Goal: Information Seeking & Learning: Learn about a topic

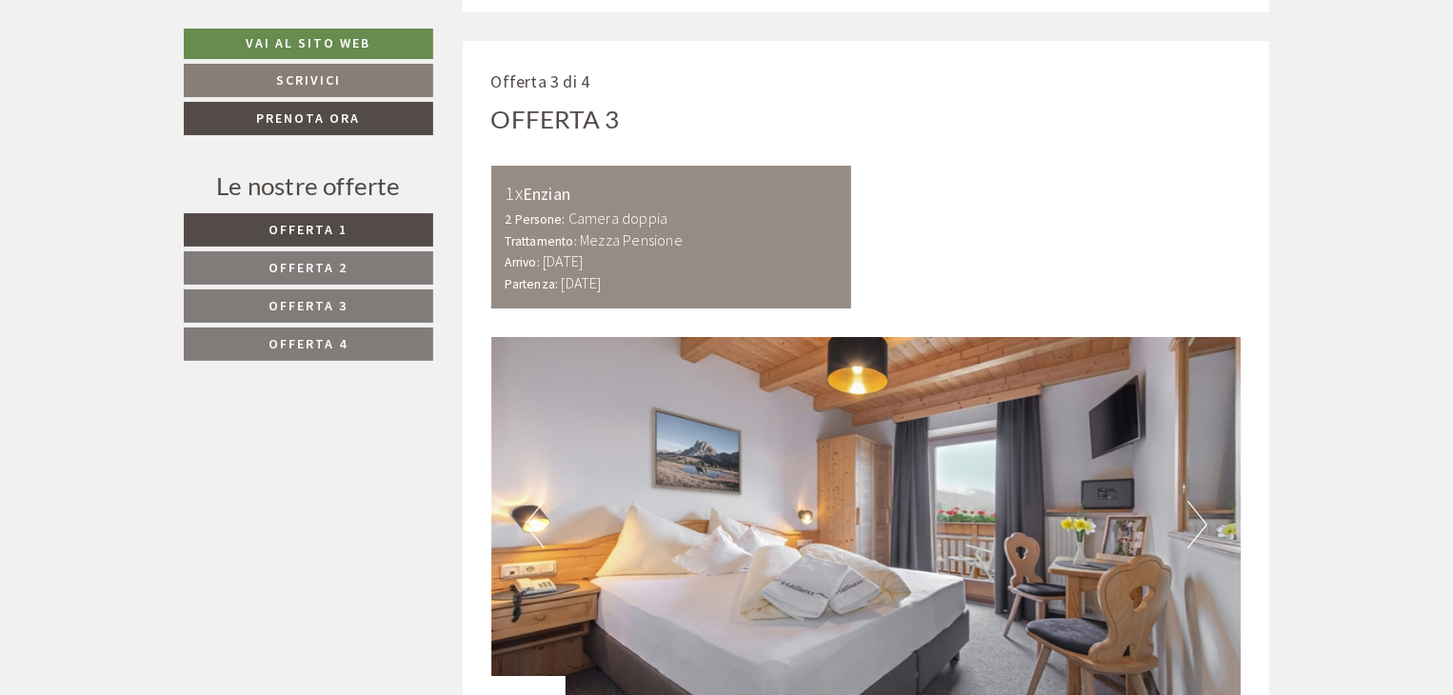
scroll to position [3333, 0]
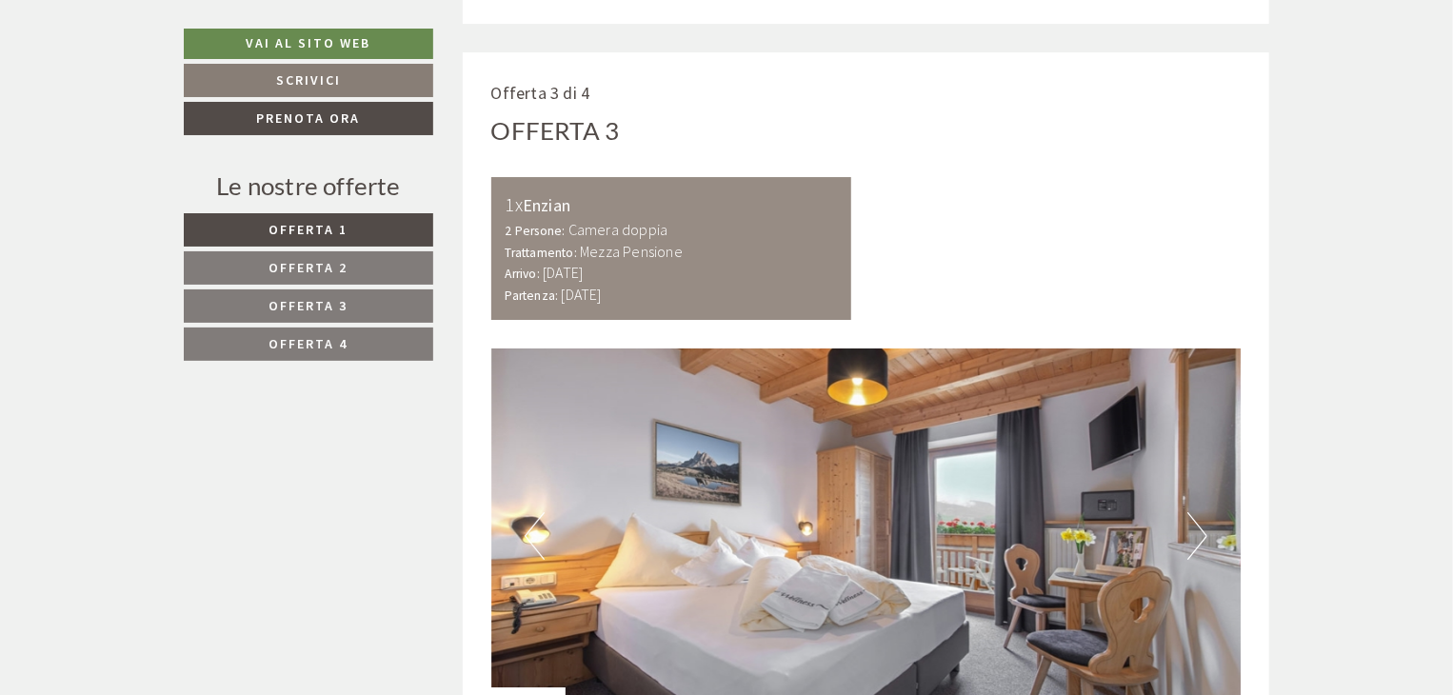
click at [301, 353] on link "Offerta 4" at bounding box center [308, 344] width 249 height 33
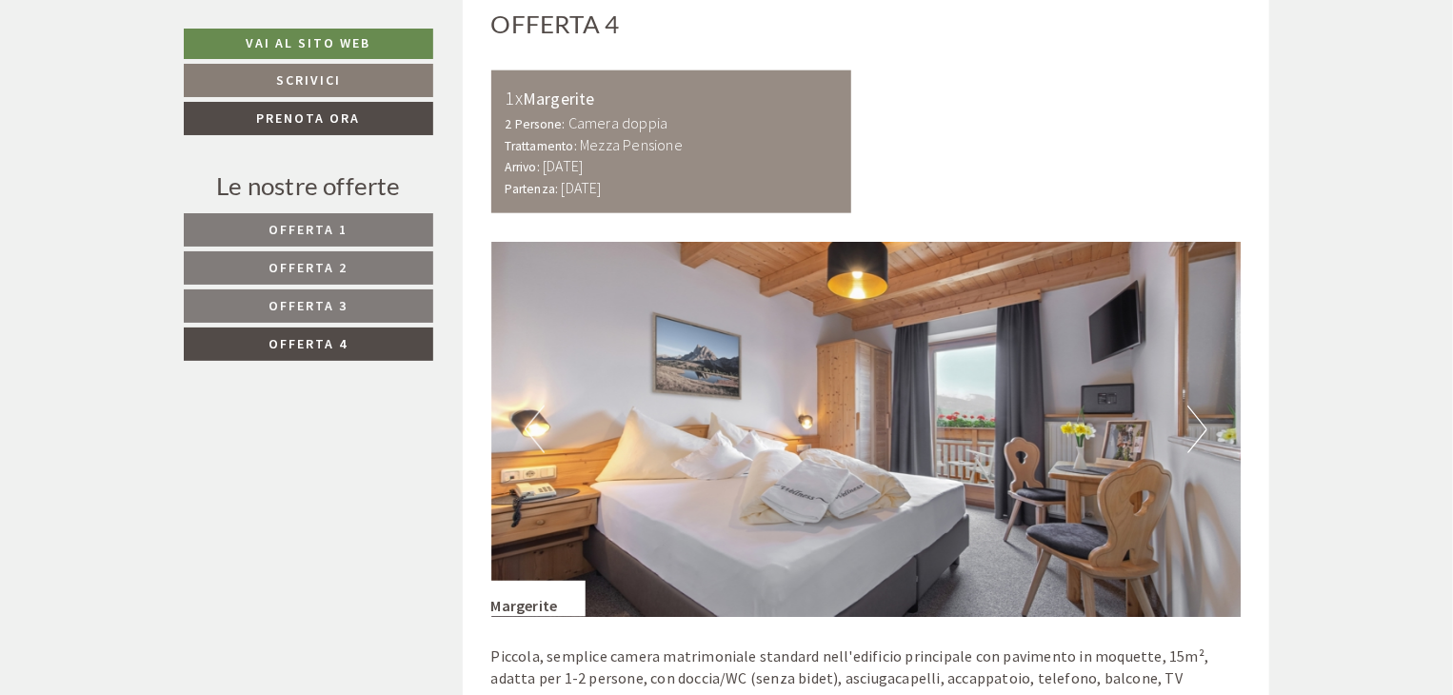
scroll to position [1143, 0]
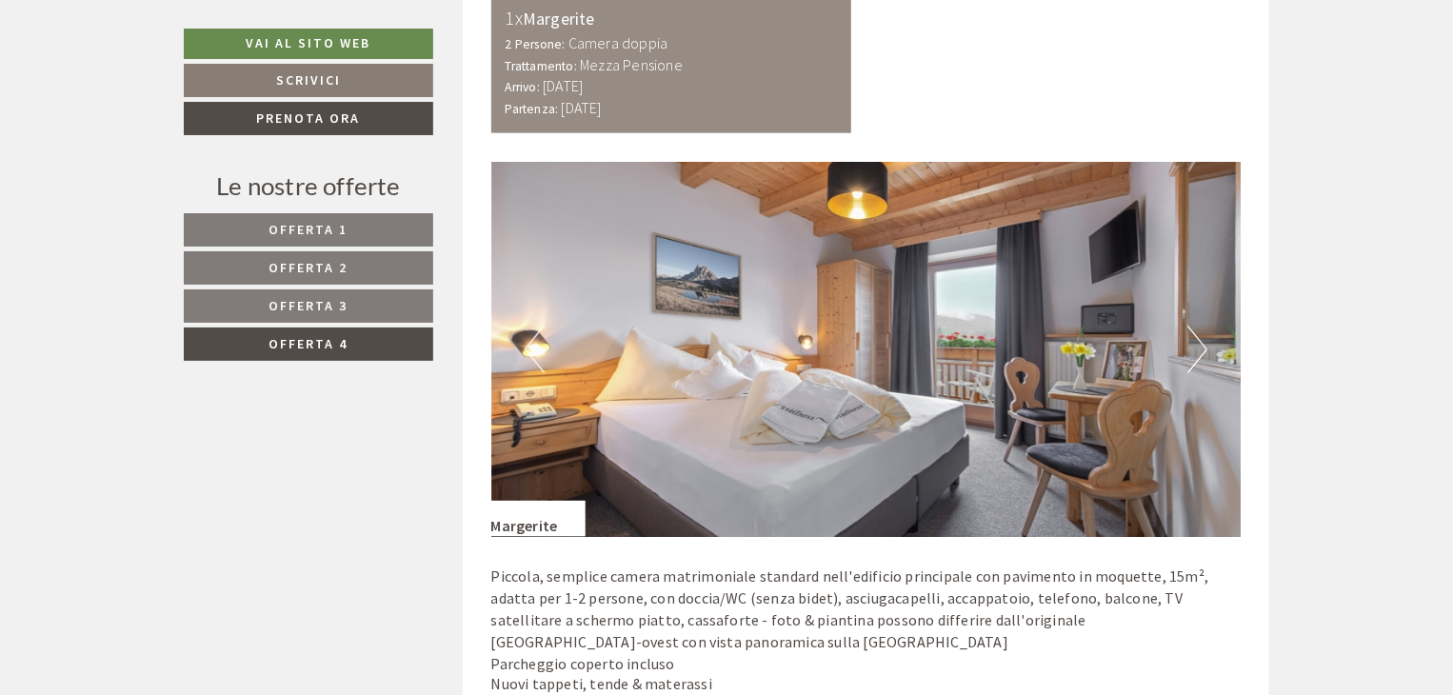
click at [331, 229] on span "Offerta 1" at bounding box center [308, 229] width 79 height 17
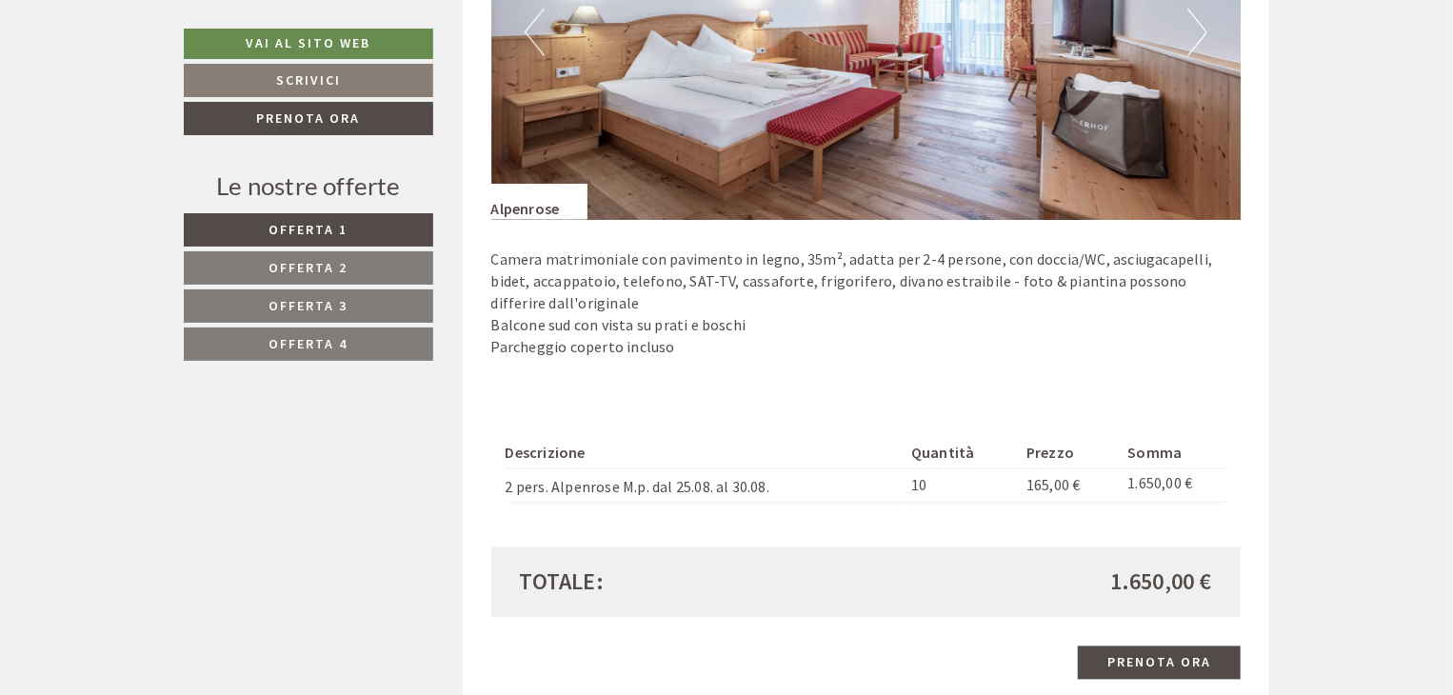
scroll to position [1562, 0]
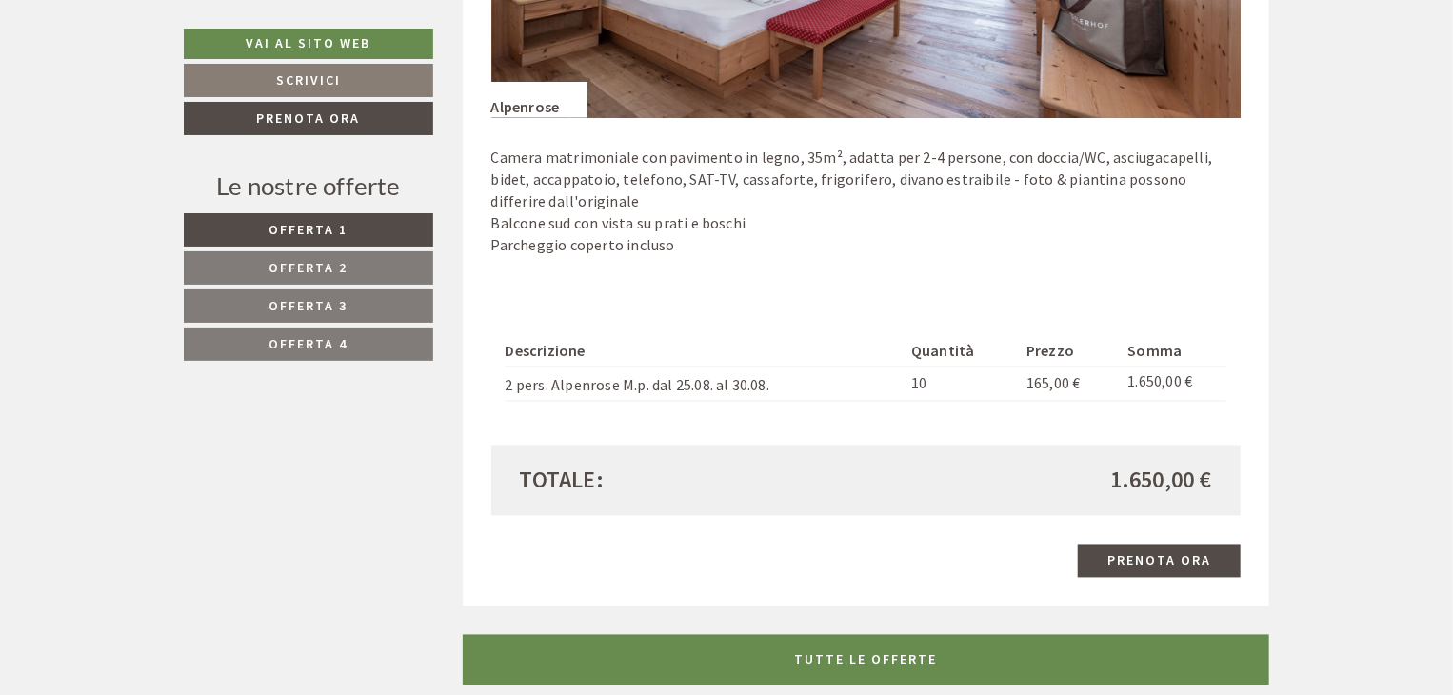
click at [343, 268] on span "Offerta 2" at bounding box center [308, 267] width 79 height 17
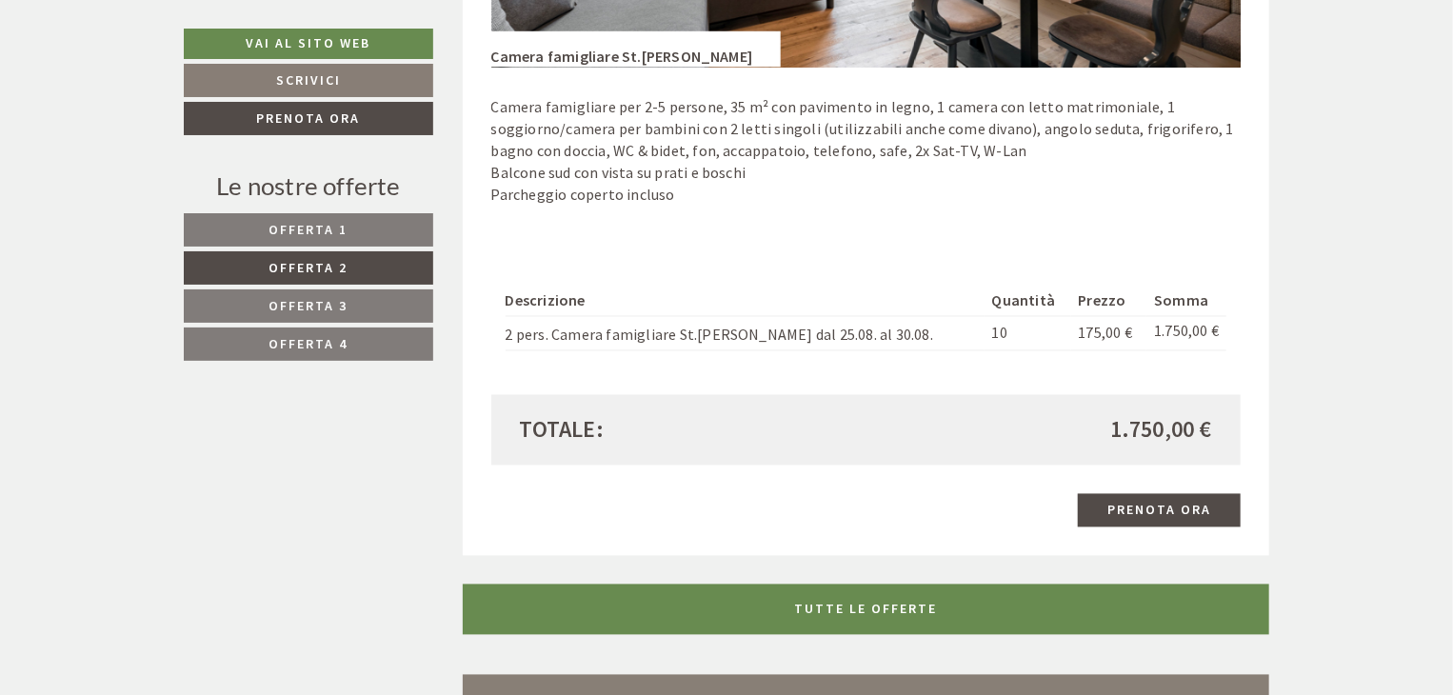
scroll to position [1657, 0]
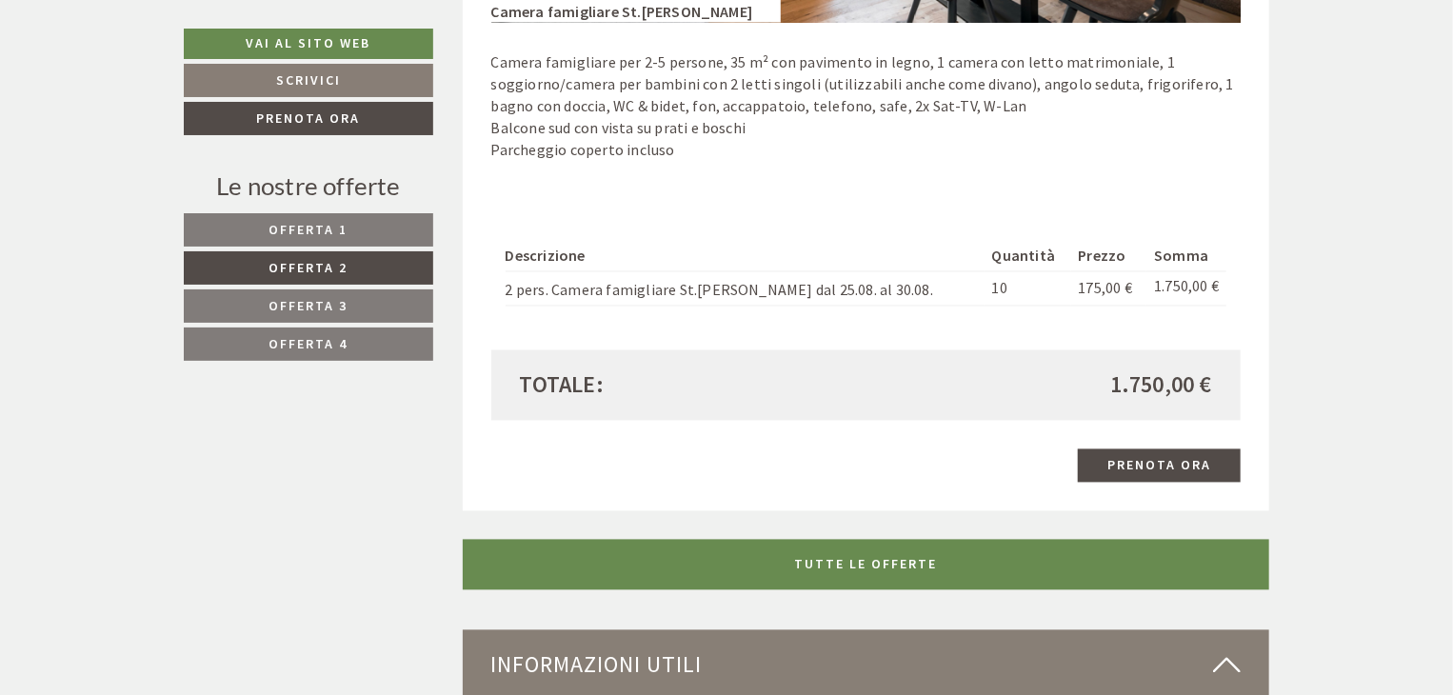
click at [339, 293] on link "Offerta 3" at bounding box center [308, 305] width 249 height 33
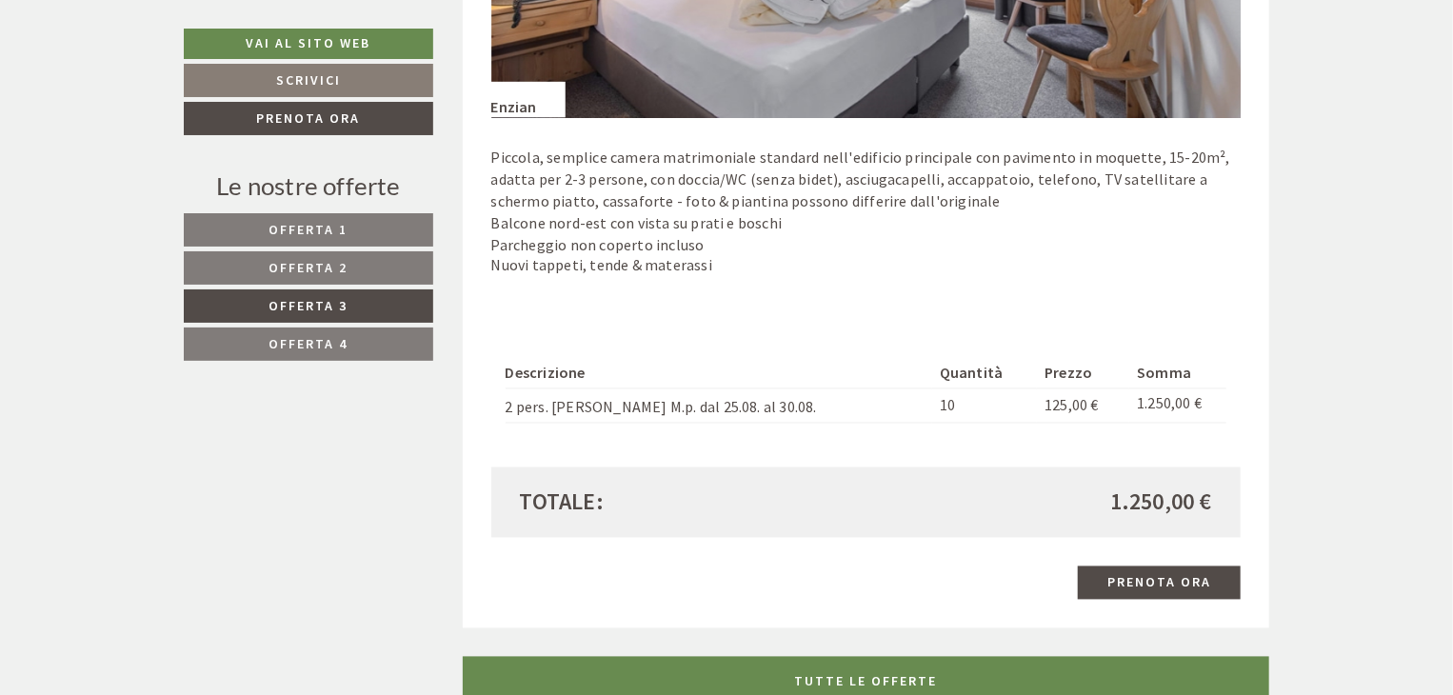
scroll to position [1371, 0]
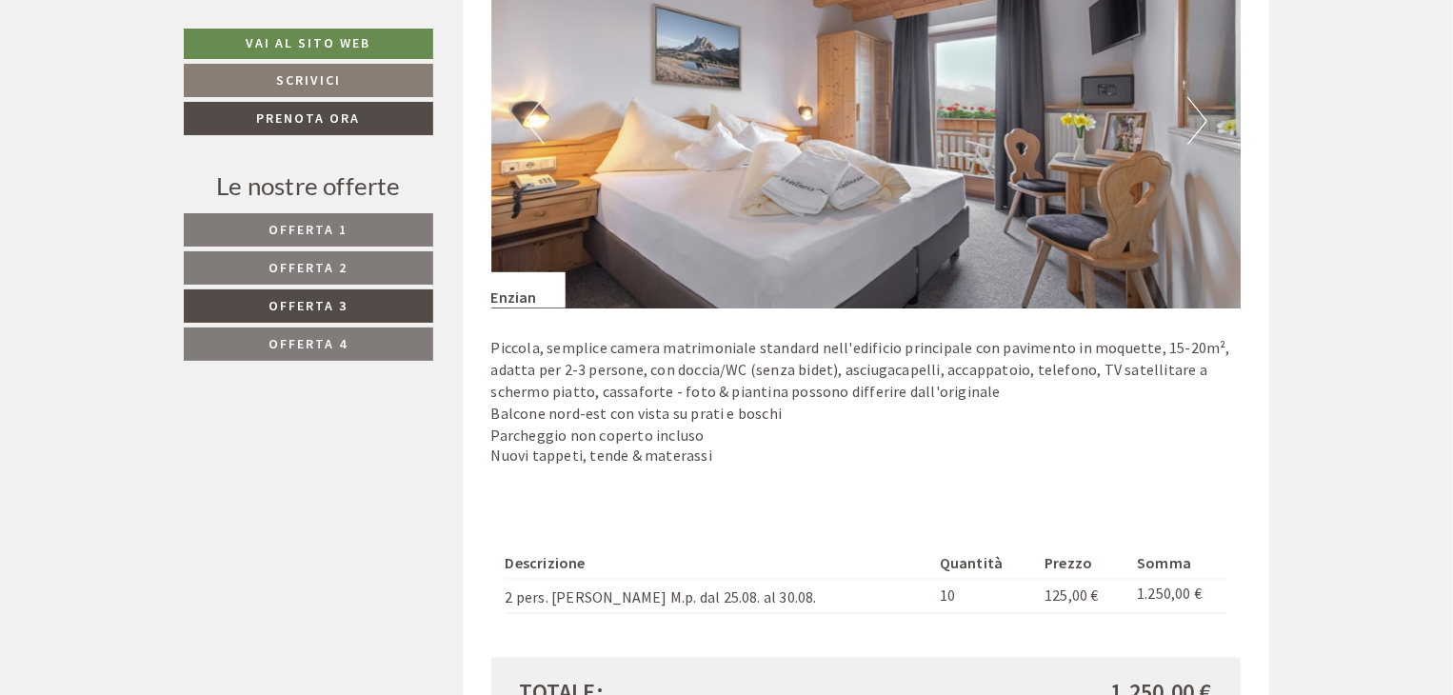
click at [412, 338] on link "Offerta 4" at bounding box center [308, 344] width 249 height 33
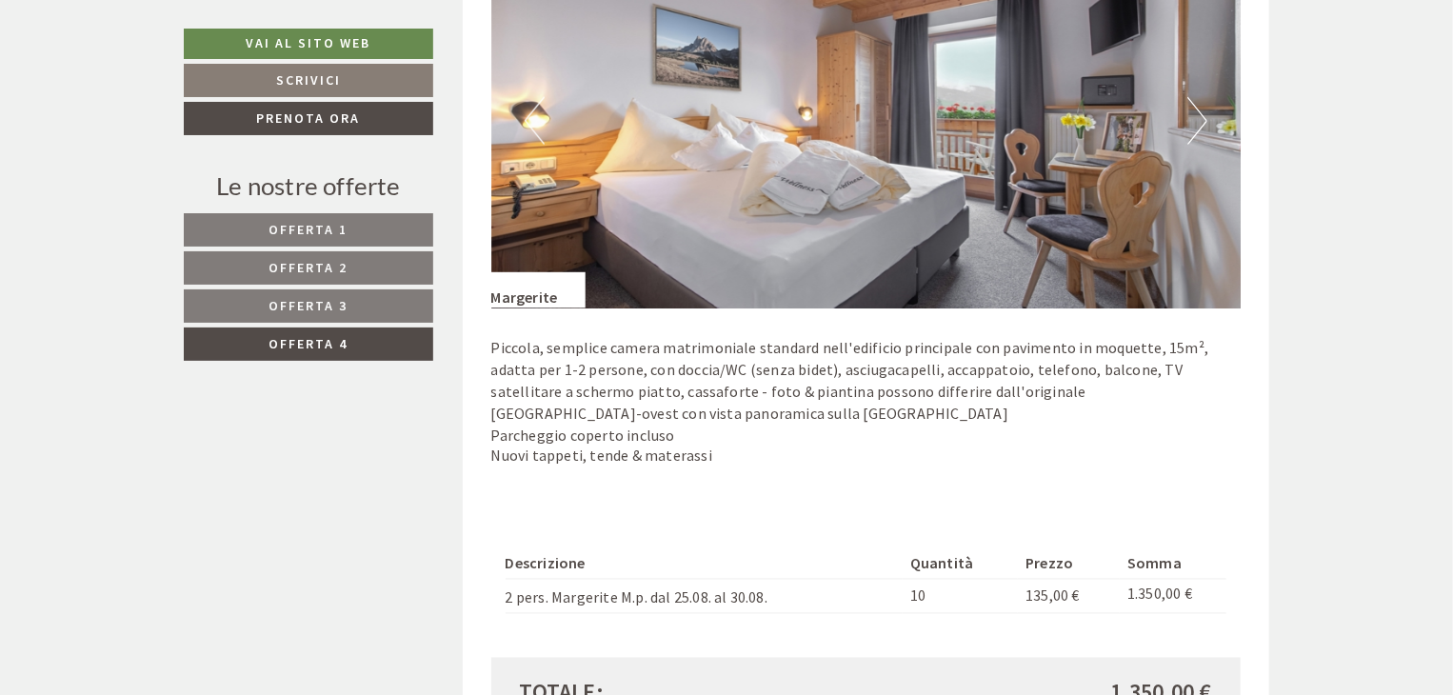
click at [410, 315] on link "Offerta 3" at bounding box center [308, 305] width 249 height 33
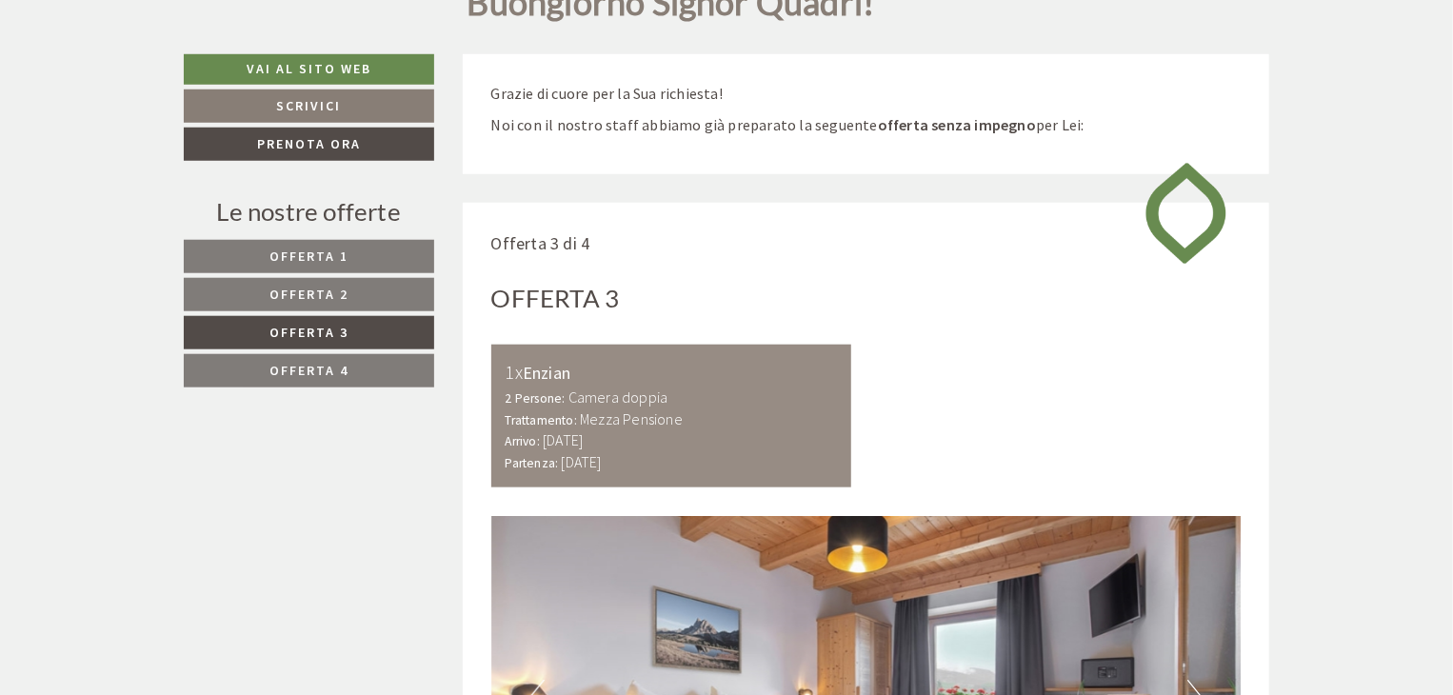
scroll to position [800, 0]
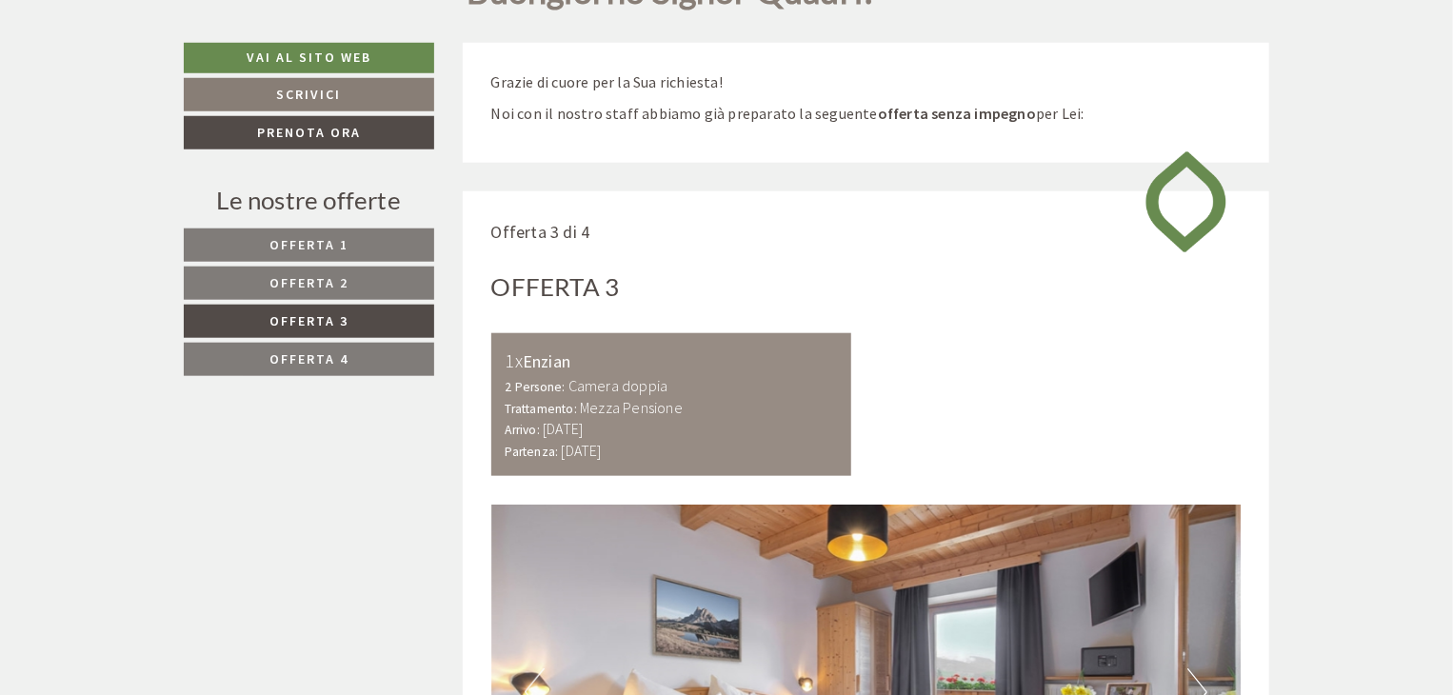
click at [353, 284] on link "Offerta 2" at bounding box center [309, 283] width 250 height 33
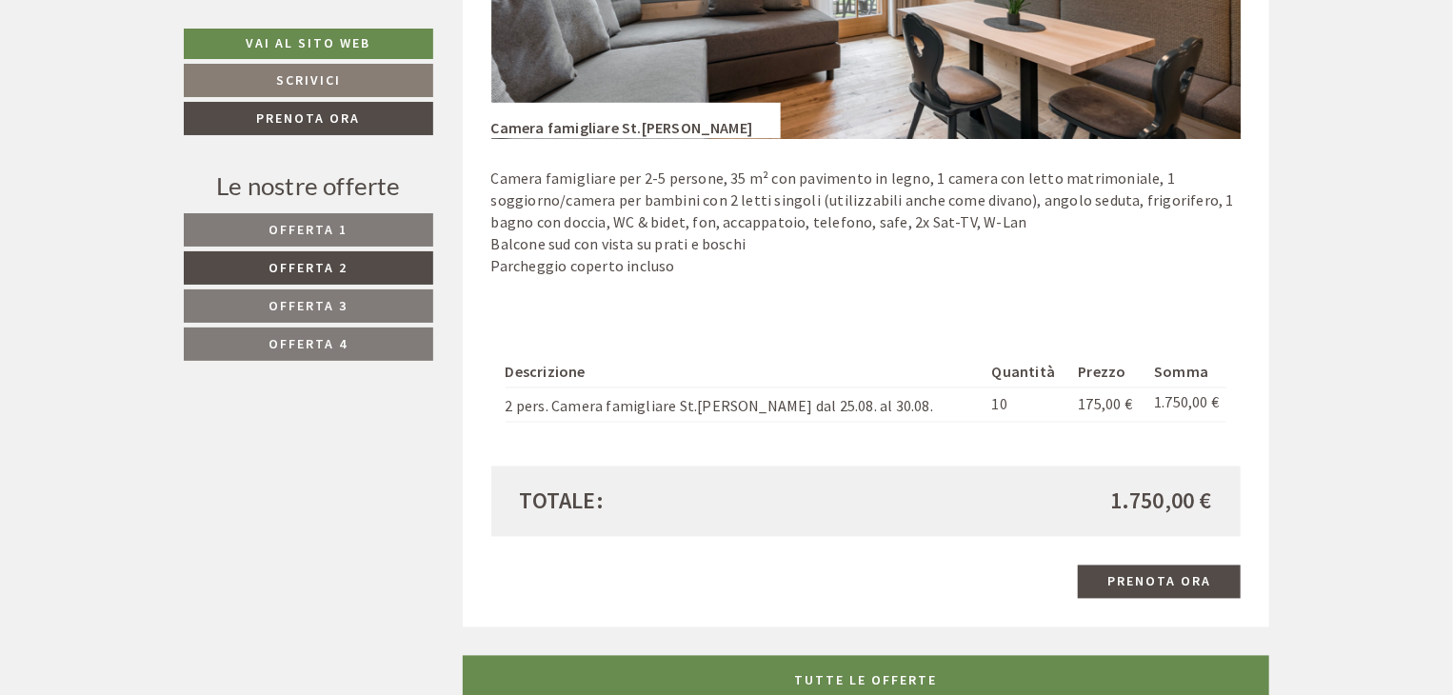
scroll to position [1562, 0]
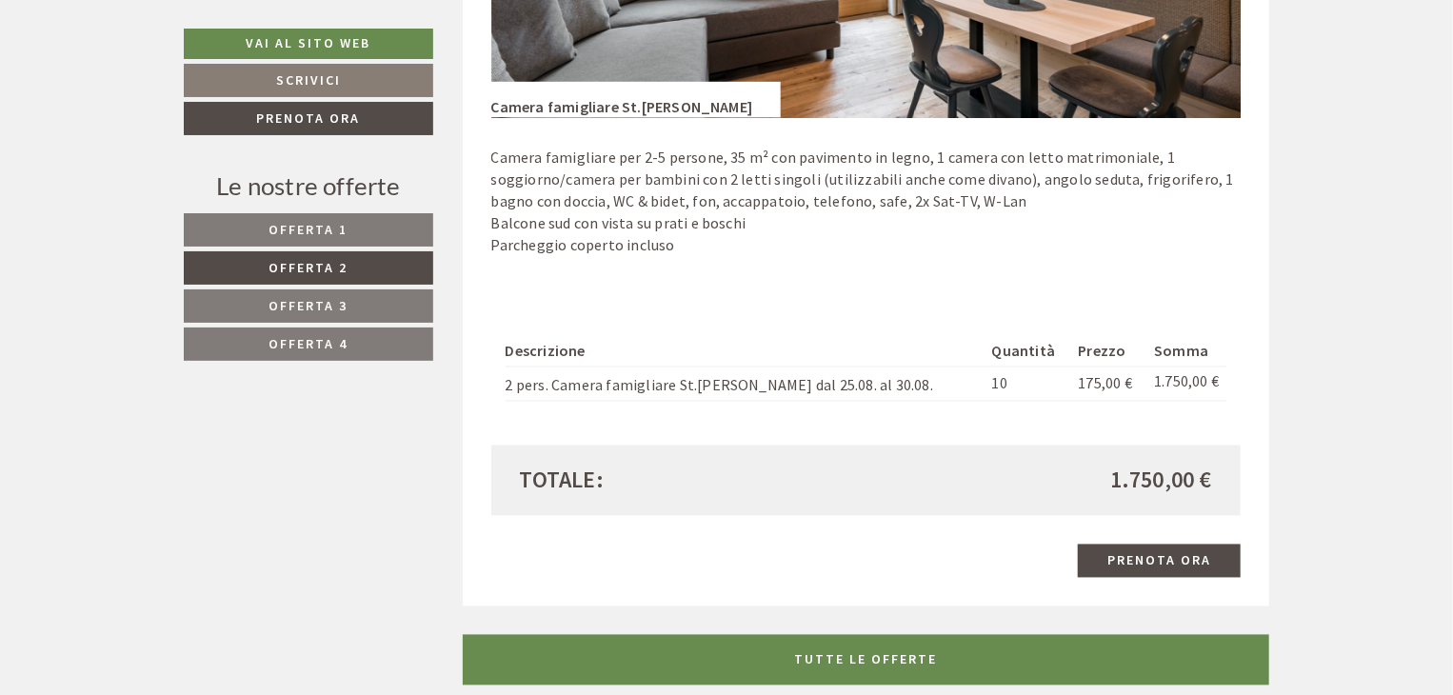
click at [407, 229] on link "Offerta 1" at bounding box center [308, 229] width 249 height 33
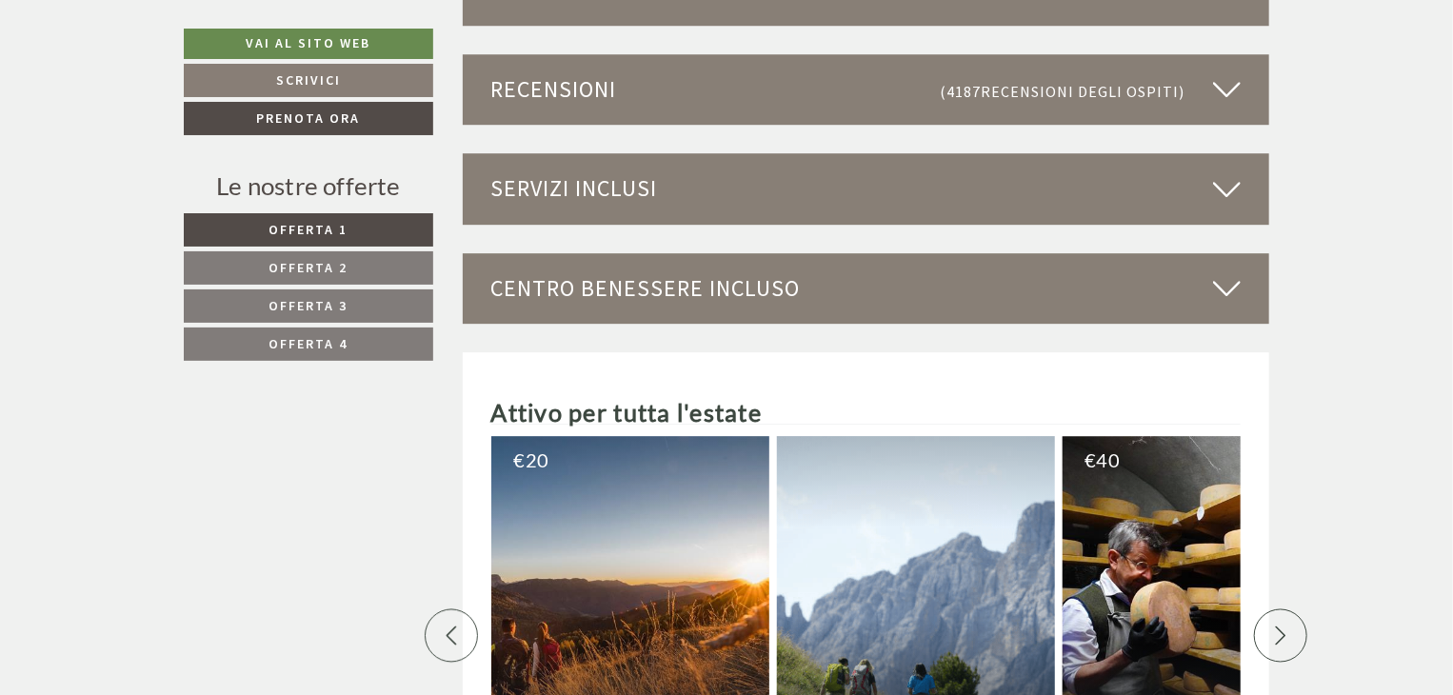
scroll to position [2799, 0]
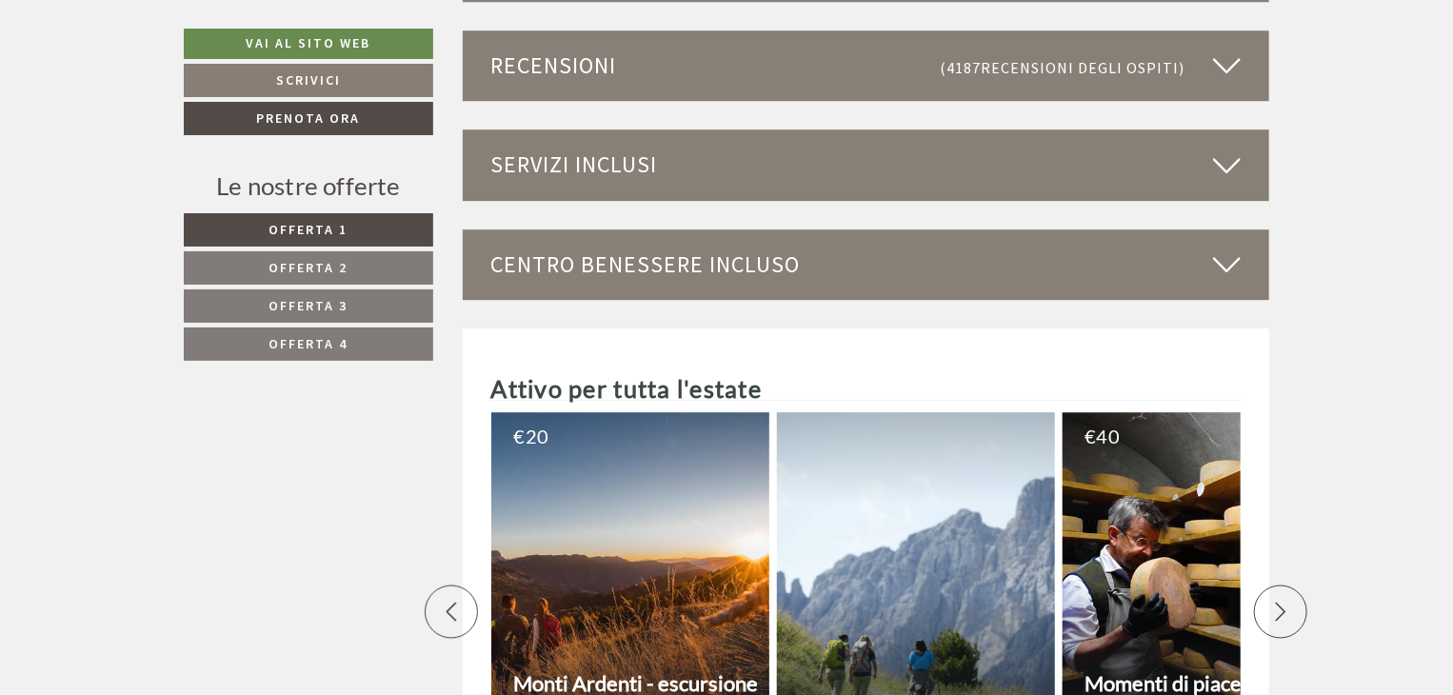
click at [842, 169] on div "Servizi inclusi" at bounding box center [866, 164] width 807 height 70
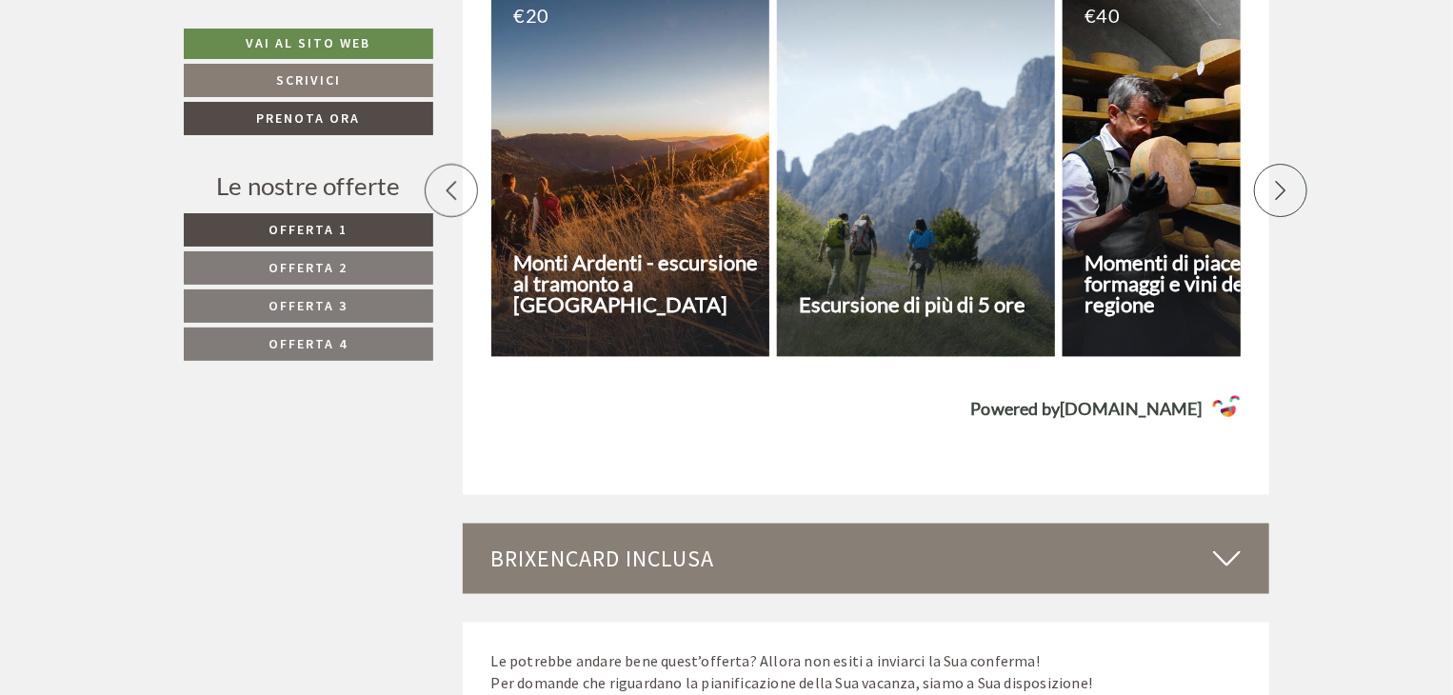
scroll to position [5085, 0]
